Goal: Check status: Check status

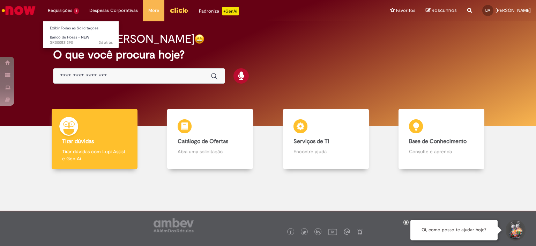
click at [64, 10] on li "Requisições 1 Exibir Todas as Solicitações Banco de Horas - NEW 3d atrás 3 dias…" at bounding box center [64, 10] width 42 height 21
click at [67, 38] on span "Banco de Horas - NEW" at bounding box center [69, 37] width 39 height 5
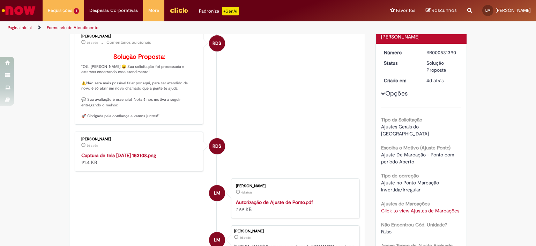
scroll to position [58, 0]
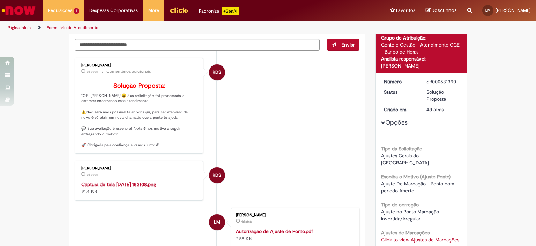
click at [138, 181] on img "Histórico de tíquete" at bounding box center [139, 181] width 116 height 0
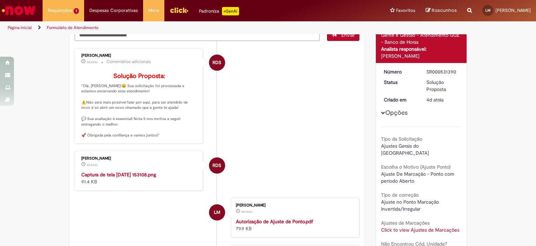
scroll to position [0, 0]
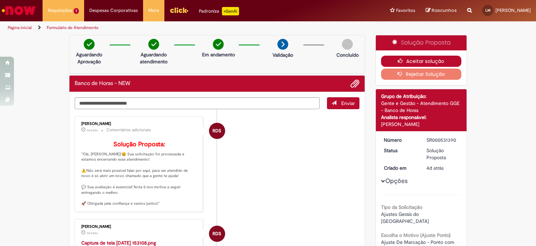
click at [413, 58] on button "Aceitar solução" at bounding box center [421, 61] width 81 height 11
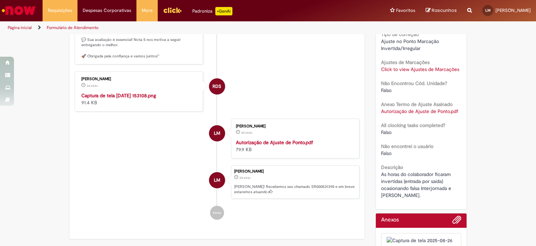
scroll to position [233, 0]
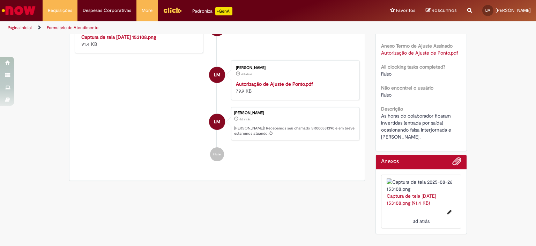
click at [434, 192] on img at bounding box center [421, 185] width 69 height 14
click at [167, 34] on img "Histórico de tíquete" at bounding box center [139, 34] width 116 height 0
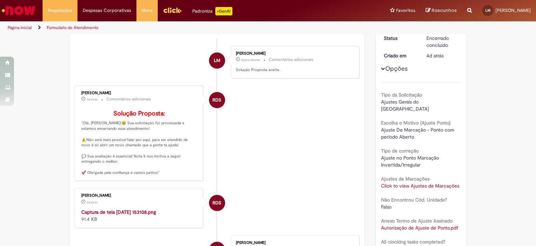
scroll to position [0, 0]
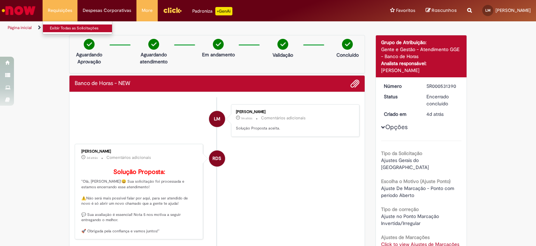
click at [65, 27] on link "Exibir Todas as Solicitações" at bounding box center [81, 28] width 77 height 8
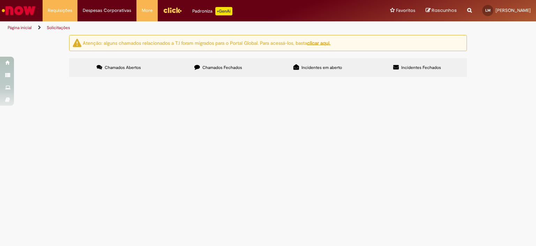
click at [226, 69] on span "Chamados Fechados" at bounding box center [223, 68] width 40 height 6
click at [119, 68] on span "Chamados Abertos" at bounding box center [123, 68] width 36 height 6
click at [225, 71] on label "Chamados Fechados" at bounding box center [219, 67] width 100 height 19
click at [177, 10] on img "Menu Cabeçalho" at bounding box center [172, 10] width 19 height 10
